Goal: Information Seeking & Learning: Find specific page/section

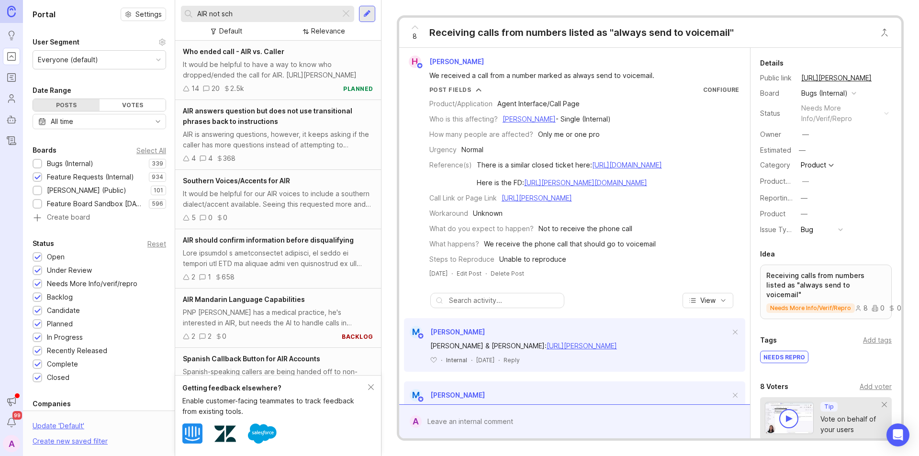
click at [245, 58] on div "Who ended call - AIR vs. Caller It would be helpful to have a way to know who d…" at bounding box center [278, 70] width 206 height 59
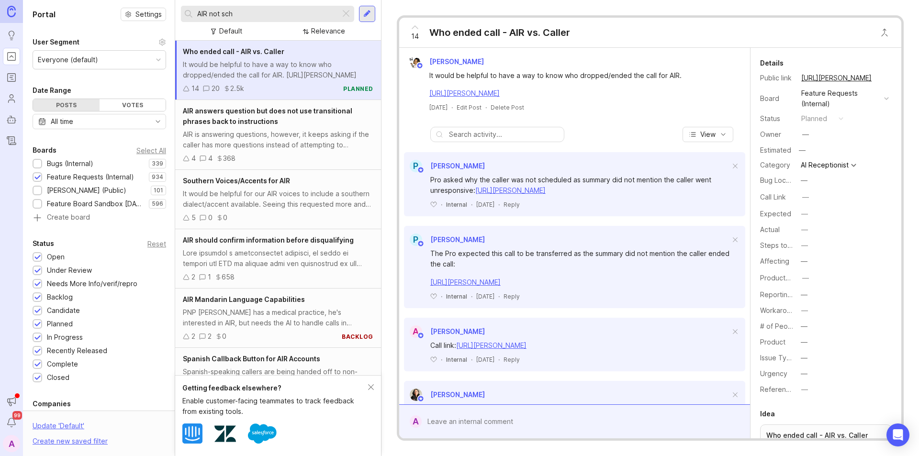
click at [229, 128] on div "AIR answers question but does not use transitional phrases back to instructions…" at bounding box center [278, 135] width 206 height 70
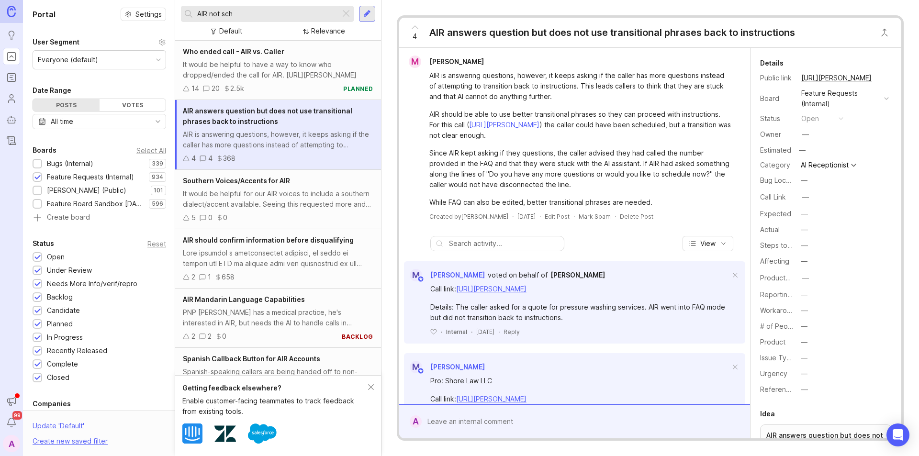
click at [265, 11] on input "AIR not sch" at bounding box center [266, 14] width 139 height 11
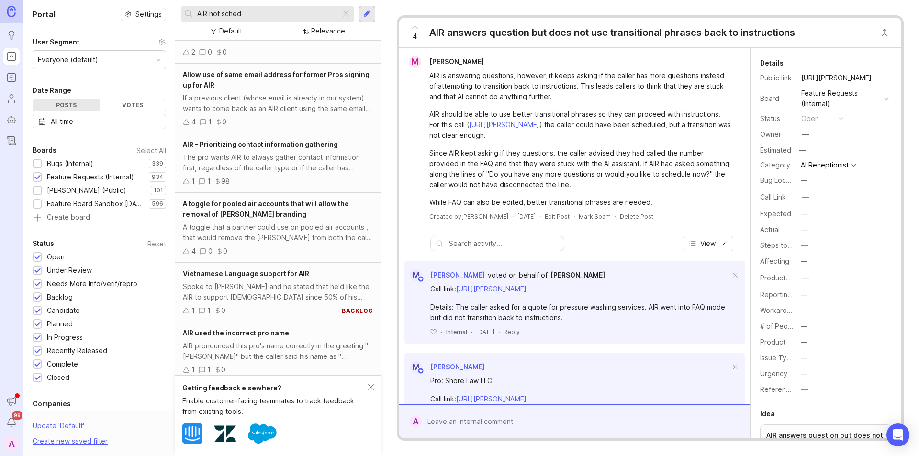
scroll to position [417, 0]
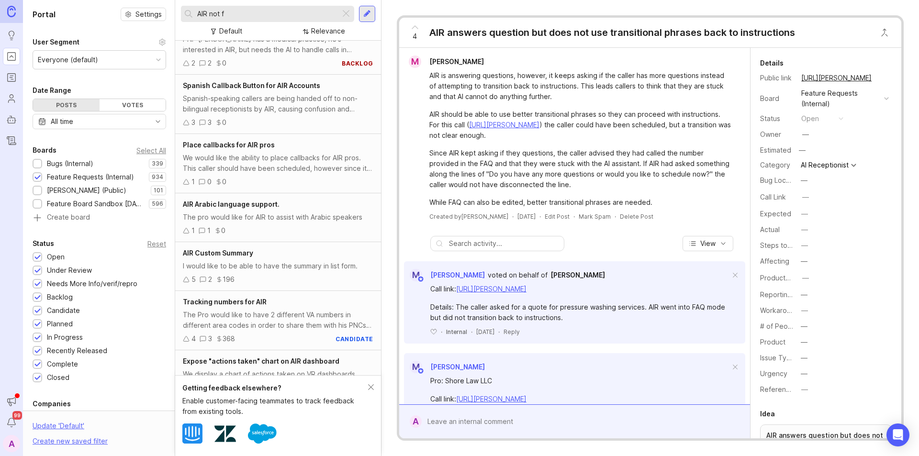
scroll to position [417, 0]
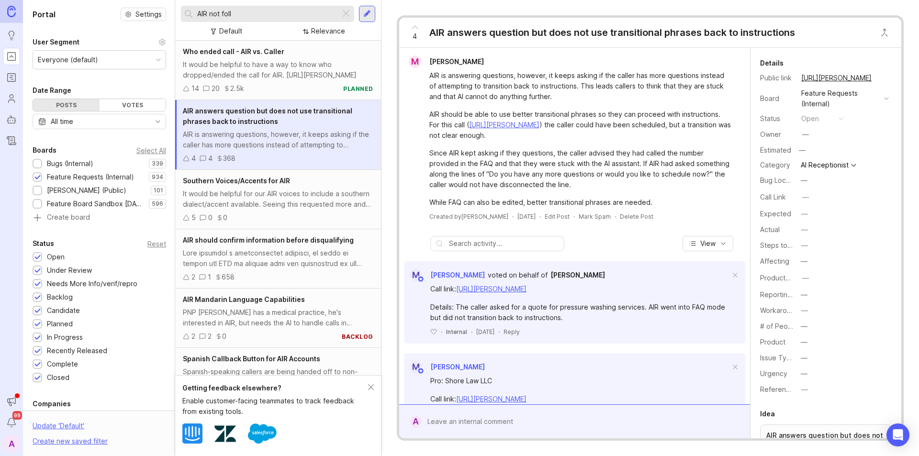
type input "AIR not foll"
